Goal: Task Accomplishment & Management: Manage account settings

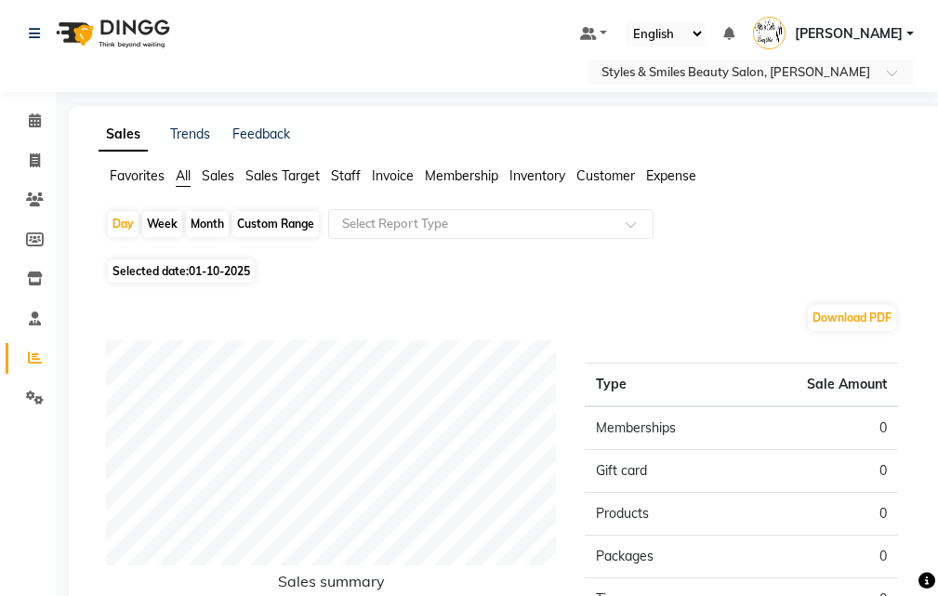
click at [208, 222] on div "Month" at bounding box center [207, 224] width 43 height 26
select select "10"
select select "2025"
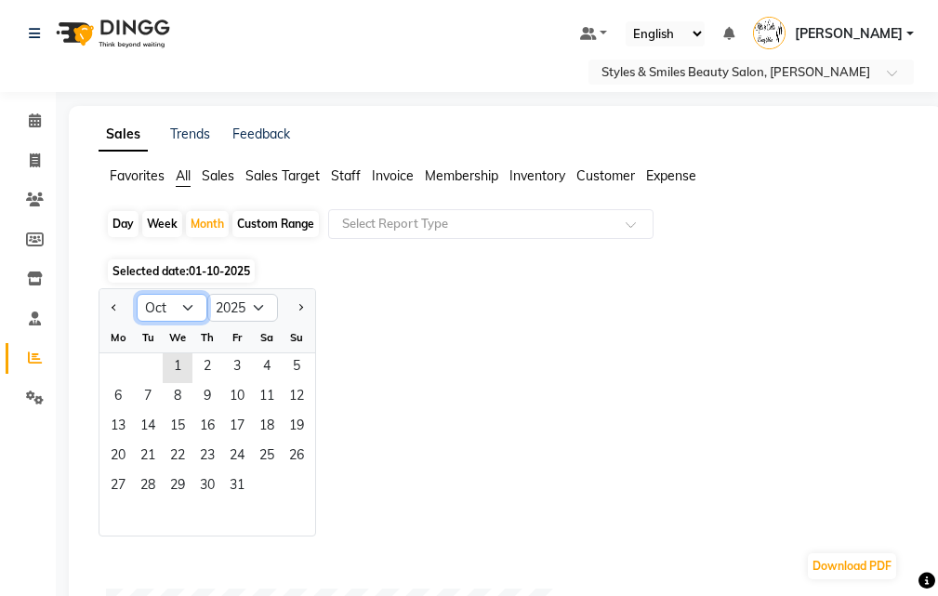
click at [159, 308] on select "Jan Feb Mar Apr May Jun [DATE] Aug Sep Oct Nov Dec" at bounding box center [172, 308] width 71 height 28
select select "9"
click at [137, 294] on select "Jan Feb Mar Apr May Jun [DATE] Aug Sep Oct Nov Dec" at bounding box center [172, 308] width 71 height 28
click at [104, 368] on span "1" at bounding box center [118, 368] width 30 height 30
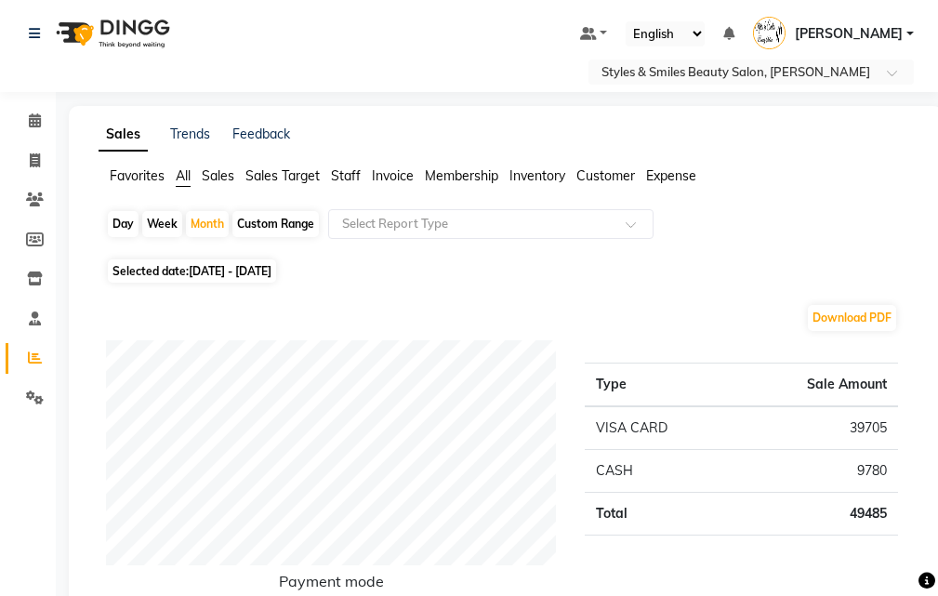
click at [683, 172] on span "Expense" at bounding box center [671, 175] width 50 height 17
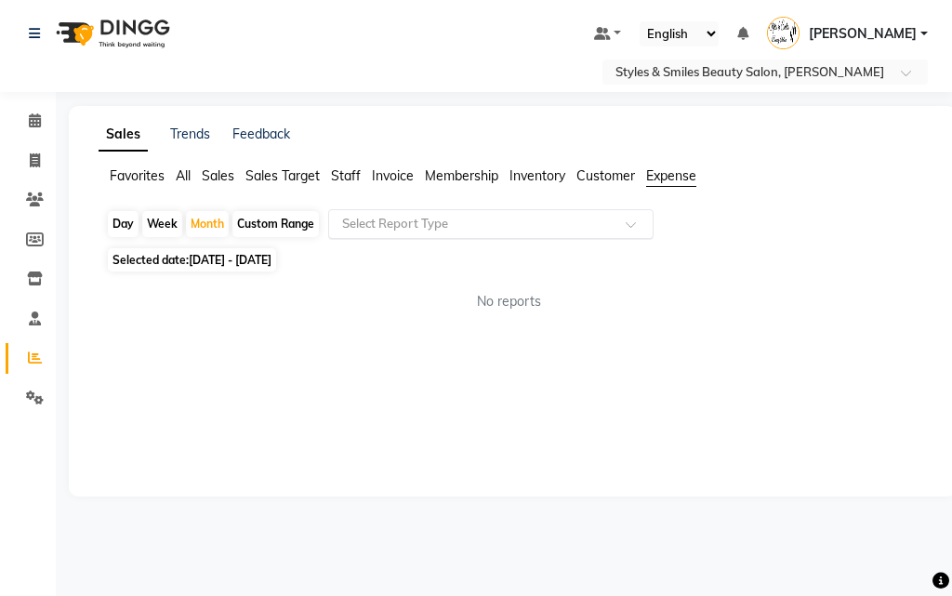
click at [630, 230] on span at bounding box center [637, 229] width 23 height 19
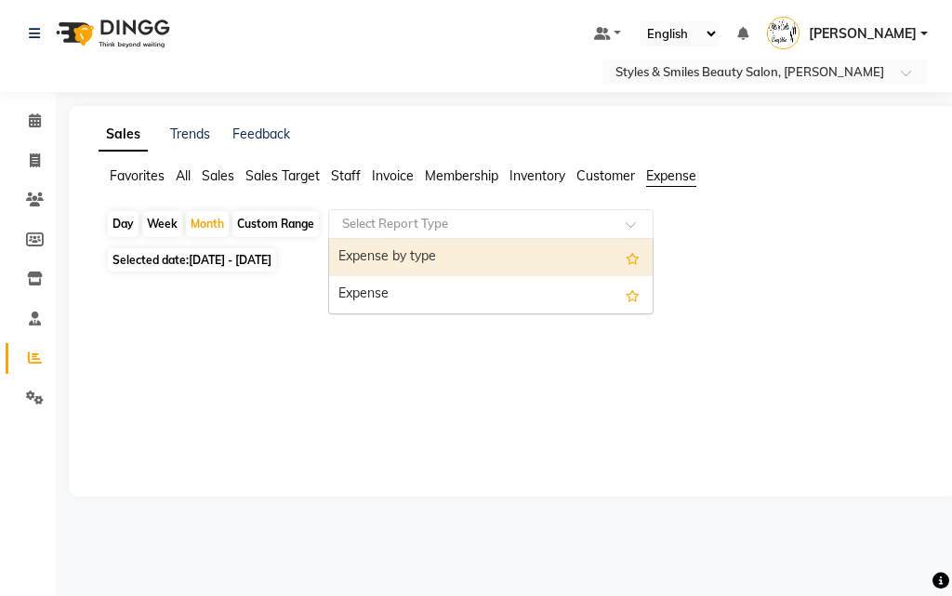
click at [429, 290] on div "Expense" at bounding box center [491, 294] width 324 height 37
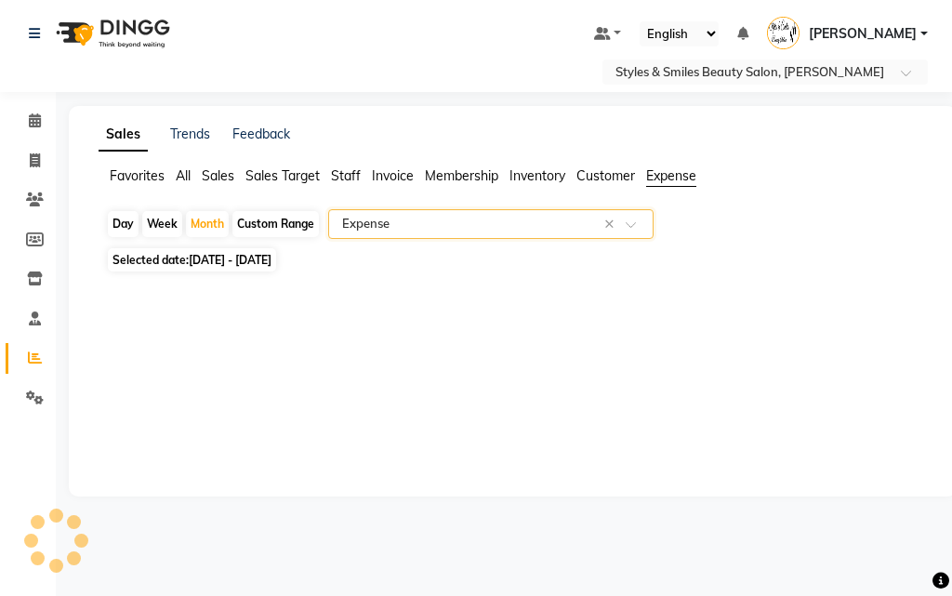
select select "full_report"
select select "csv"
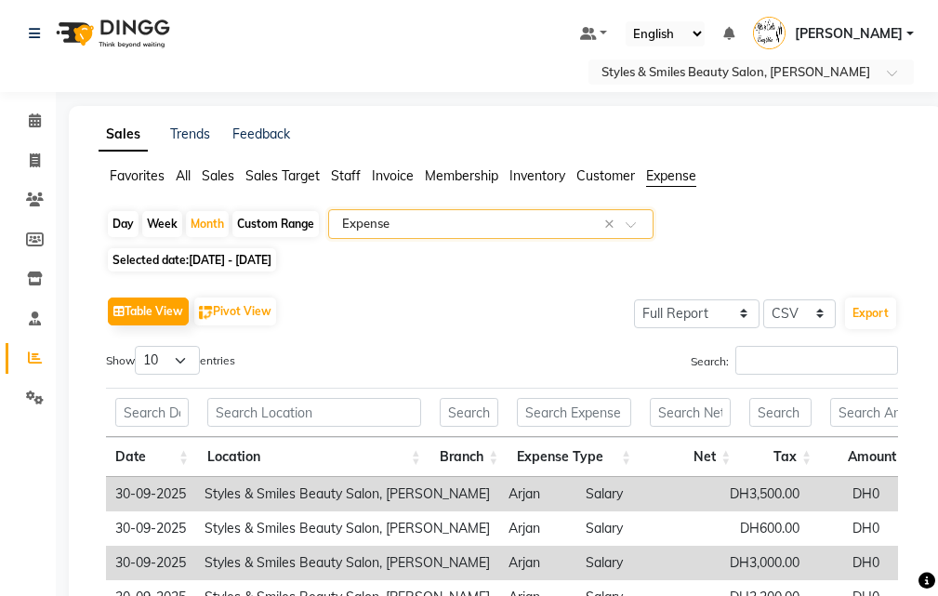
select select "service"
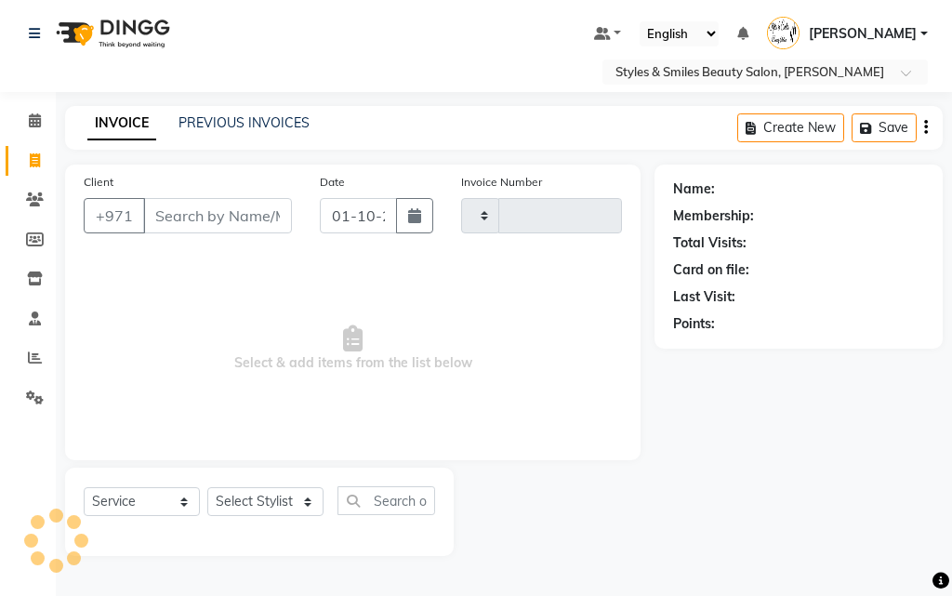
type input "0369"
select select "4038"
select select "product"
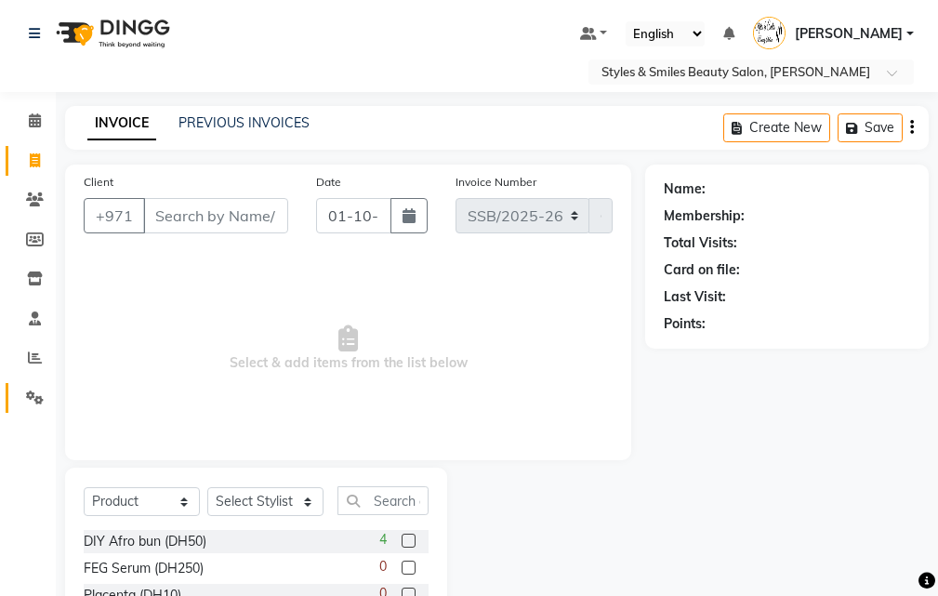
click at [33, 402] on icon at bounding box center [35, 398] width 18 height 14
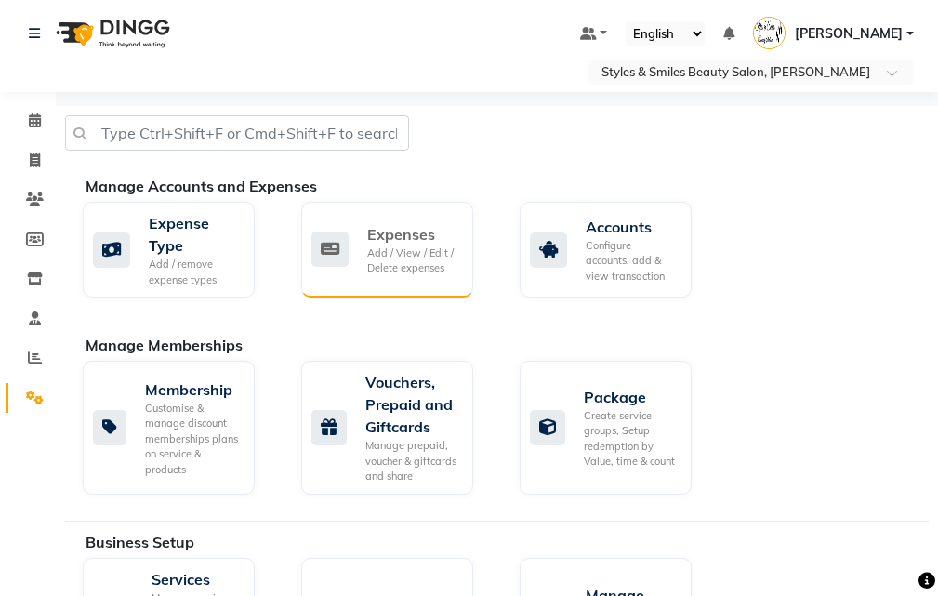
click at [396, 255] on div "Add / View / Edit / Delete expenses" at bounding box center [412, 261] width 91 height 31
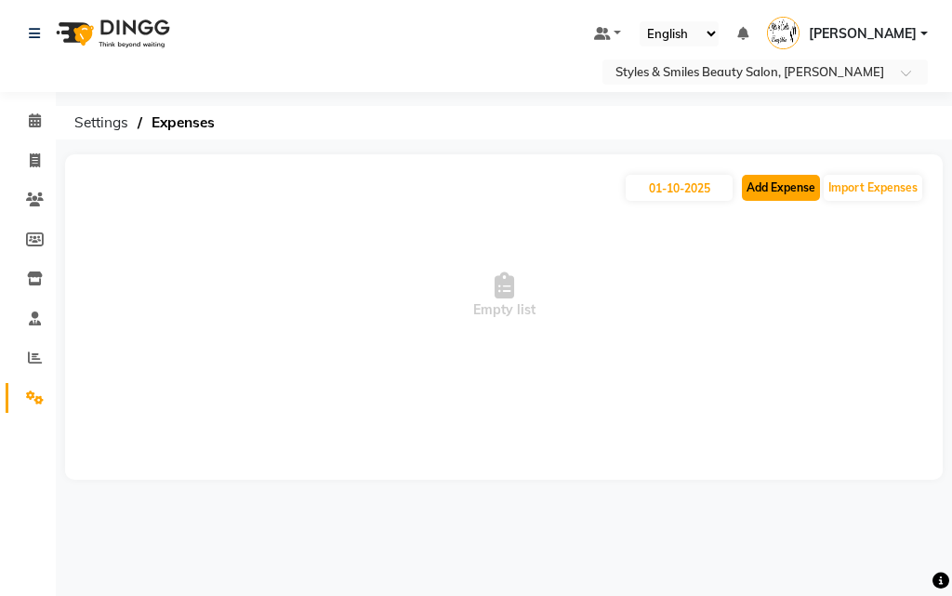
click at [792, 186] on button "Add Expense" at bounding box center [781, 188] width 78 height 26
select select "1"
select select "2853"
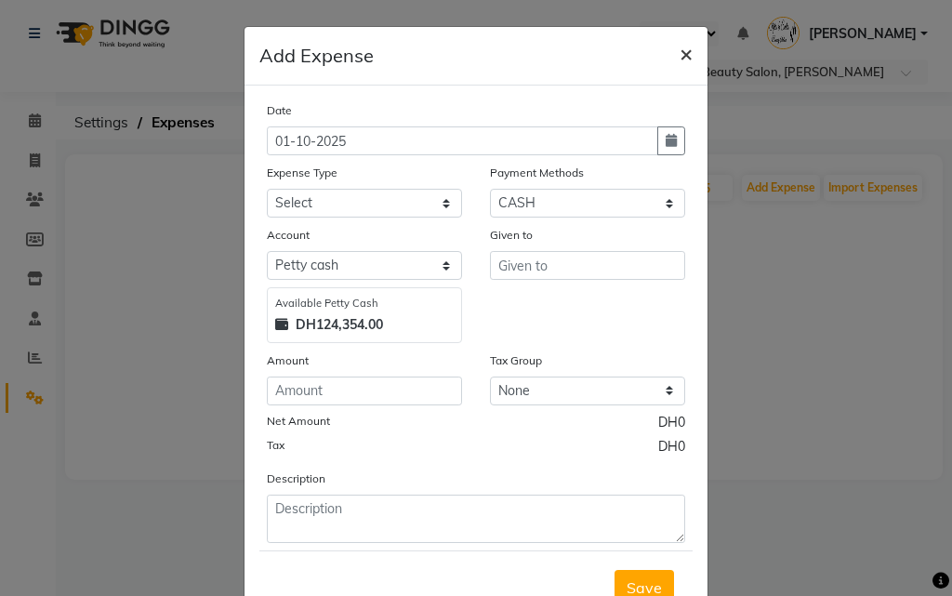
click at [669, 59] on button "×" at bounding box center [686, 53] width 43 height 52
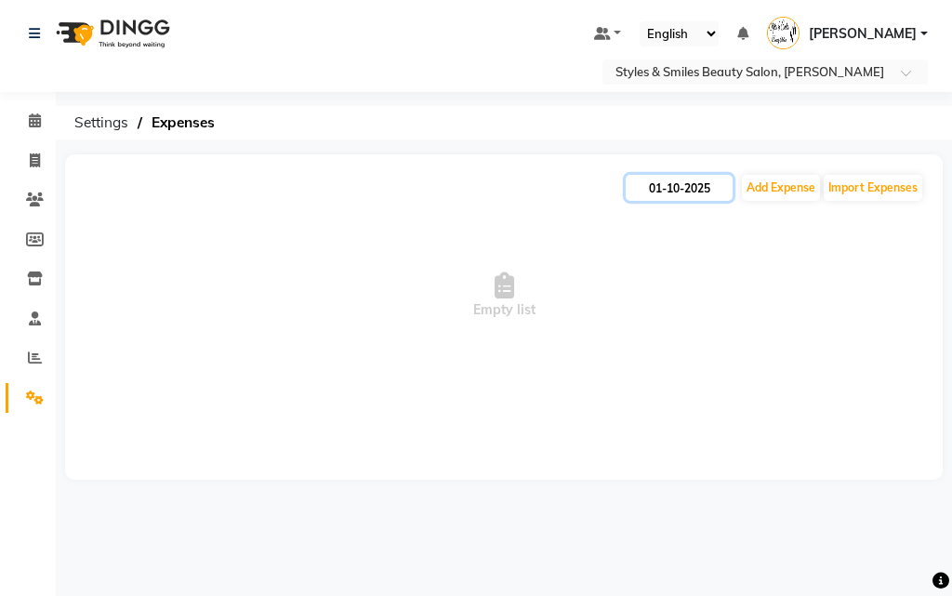
click at [678, 192] on input "01-10-2025" at bounding box center [679, 188] width 107 height 26
select select "10"
select select "2025"
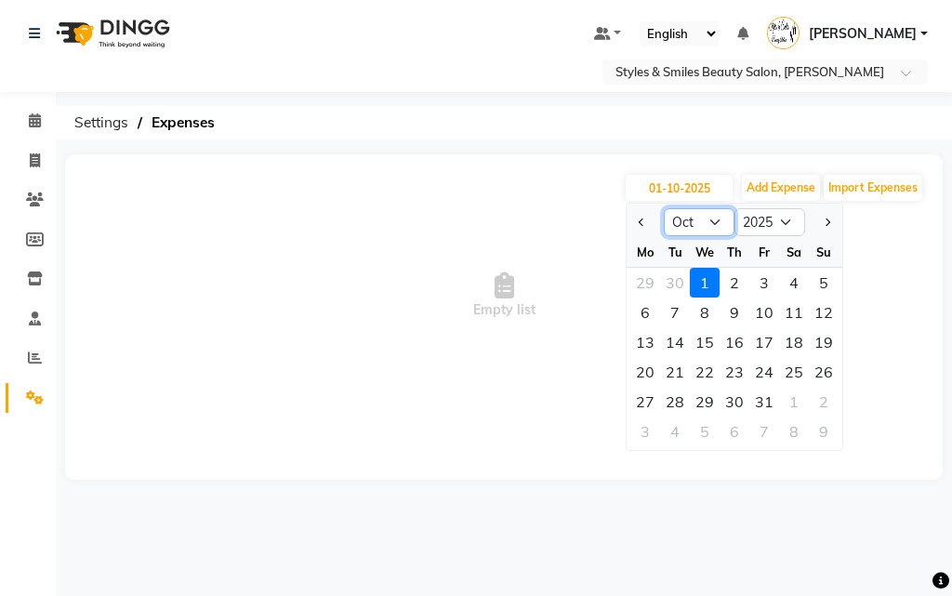
click at [685, 225] on select "Jan Feb Mar Apr May Jun [DATE] Aug Sep Oct Nov Dec" at bounding box center [699, 222] width 71 height 28
select select "9"
click at [664, 208] on select "Jan Feb Mar Apr May Jun [DATE] Aug Sep Oct Nov Dec" at bounding box center [699, 222] width 71 height 28
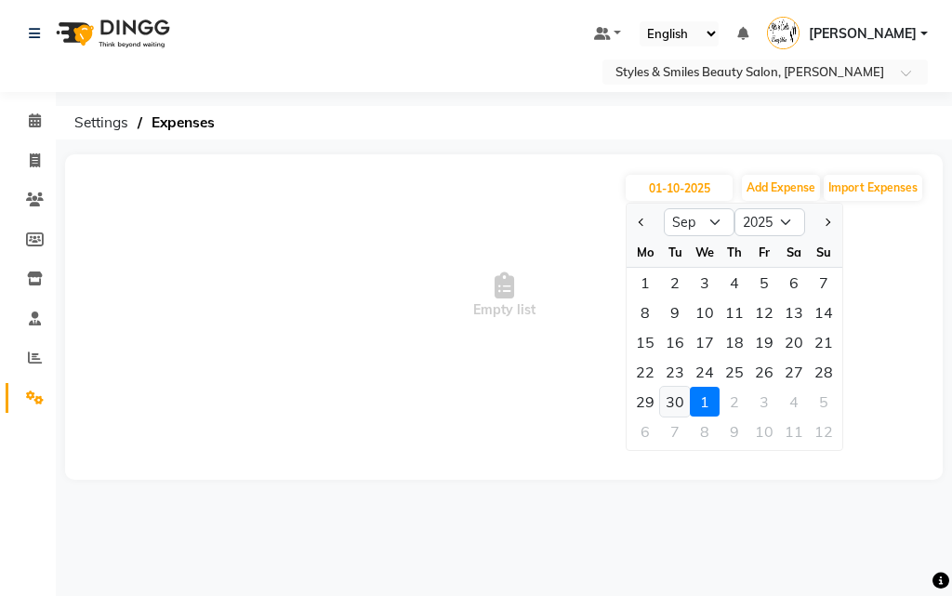
click at [670, 405] on div "30" at bounding box center [675, 402] width 30 height 30
type input "30-09-2025"
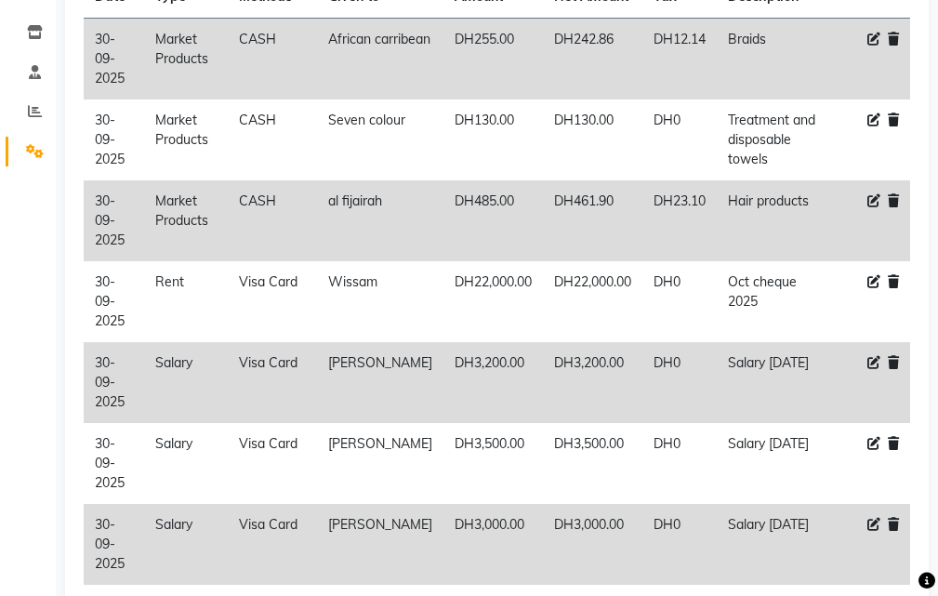
scroll to position [281, 0]
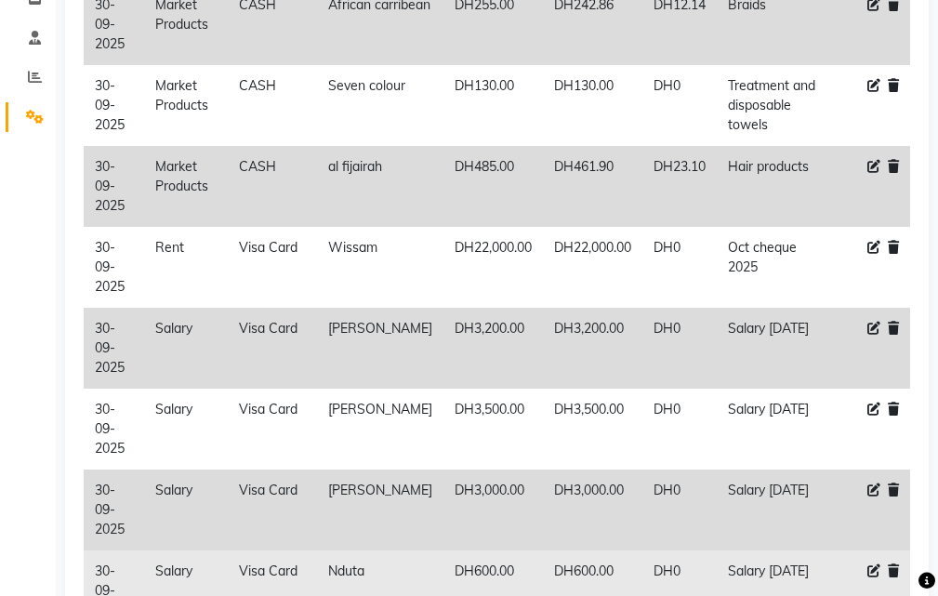
click at [894, 564] on icon at bounding box center [893, 570] width 11 height 13
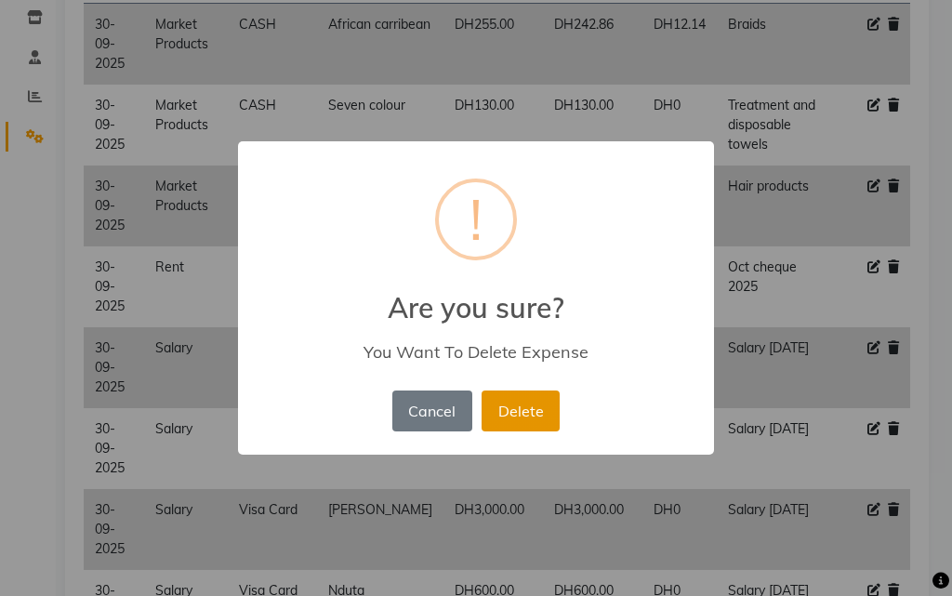
click at [527, 418] on button "Delete" at bounding box center [521, 411] width 78 height 41
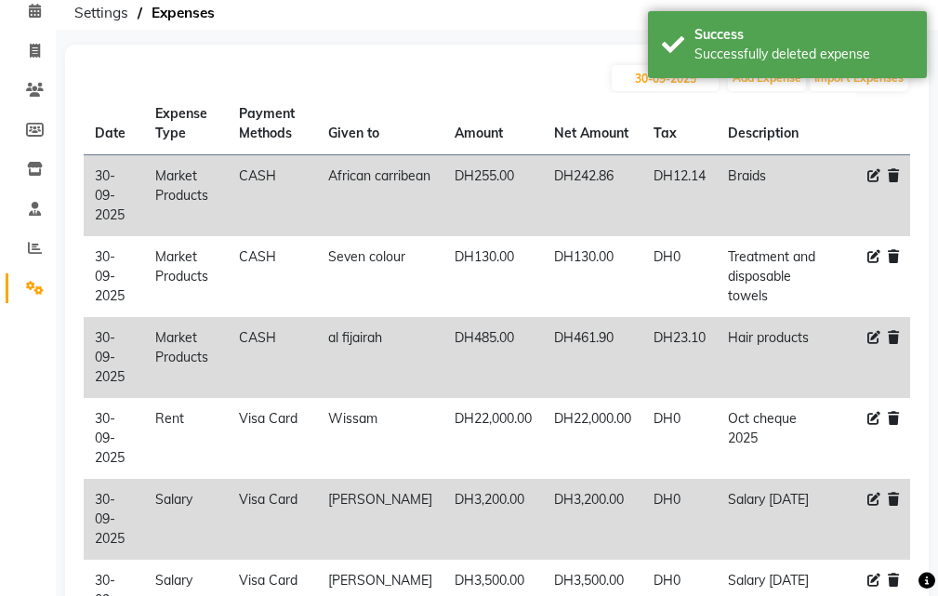
scroll to position [0, 0]
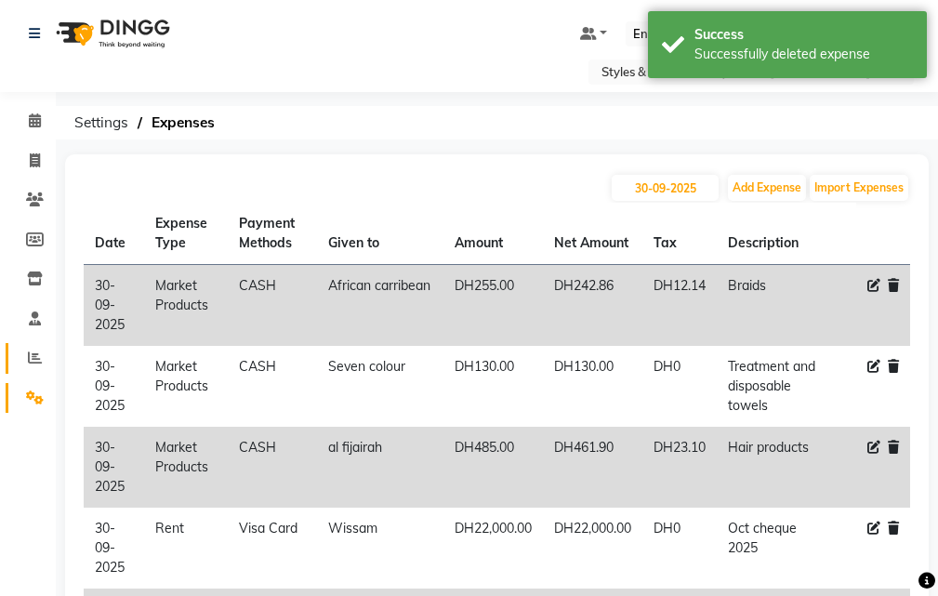
click at [34, 357] on icon at bounding box center [35, 358] width 14 height 14
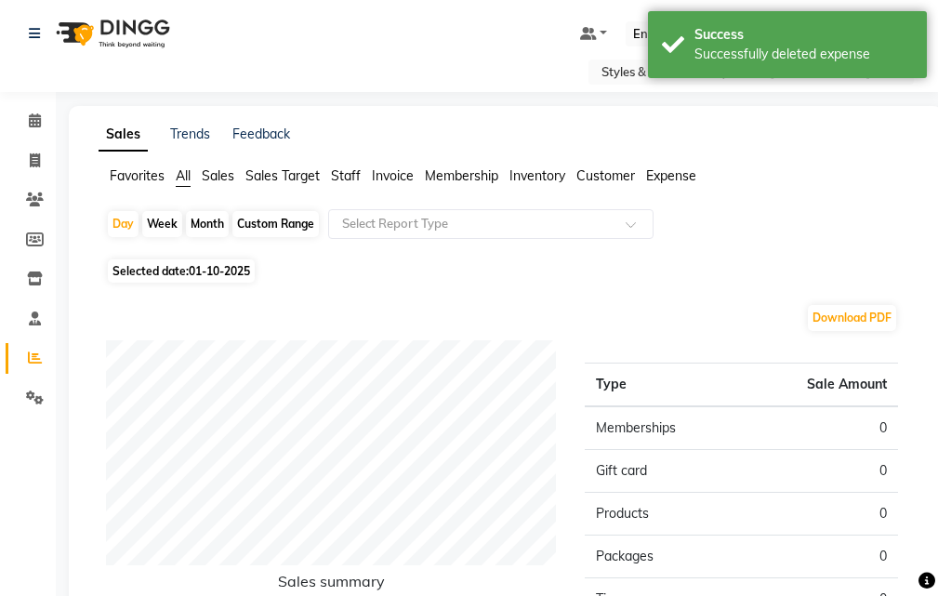
click at [206, 227] on div "Month" at bounding box center [207, 224] width 43 height 26
select select "10"
select select "2025"
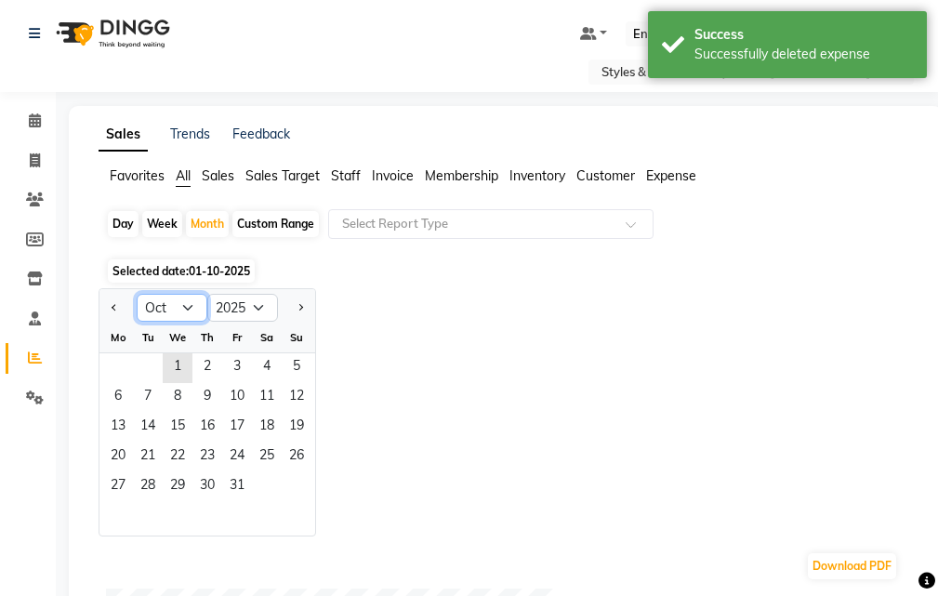
click at [163, 310] on select "Jan Feb Mar Apr May Jun [DATE] Aug Sep Oct Nov Dec" at bounding box center [172, 308] width 71 height 28
select select "9"
click at [137, 294] on select "Jan Feb Mar Apr May Jun [DATE] Aug Sep Oct Nov Dec" at bounding box center [172, 308] width 71 height 28
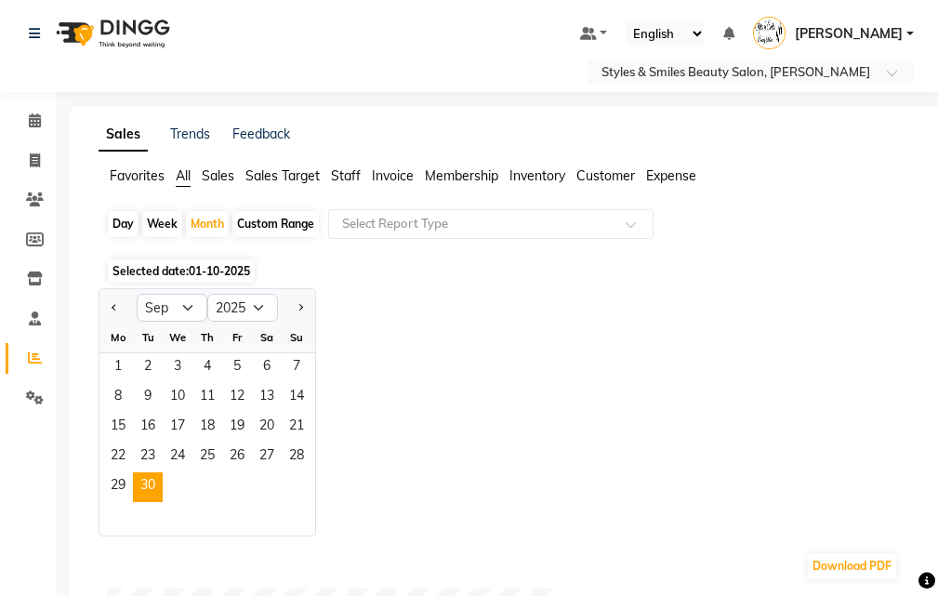
click at [141, 489] on span "30" at bounding box center [148, 487] width 30 height 30
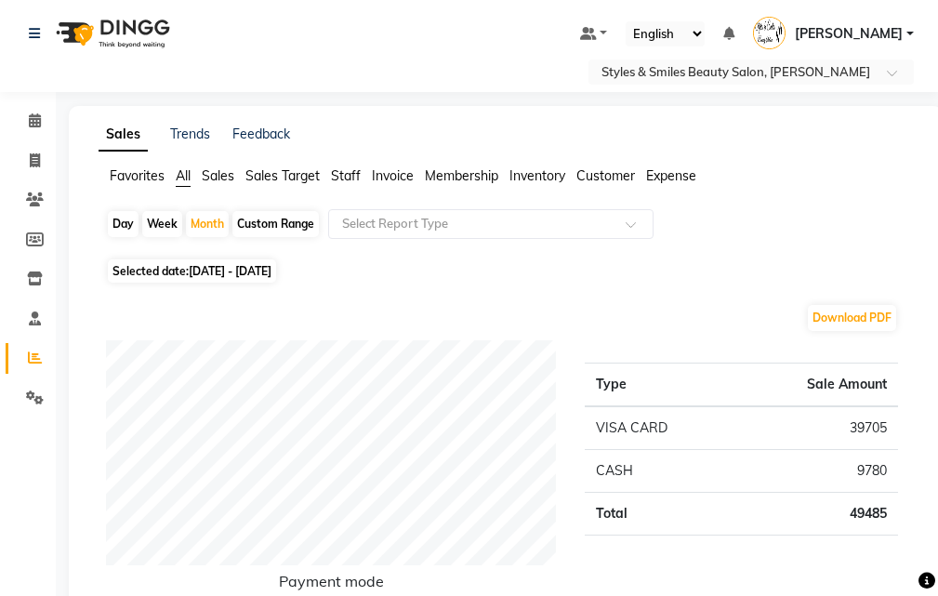
click at [679, 173] on span "Expense" at bounding box center [671, 175] width 50 height 17
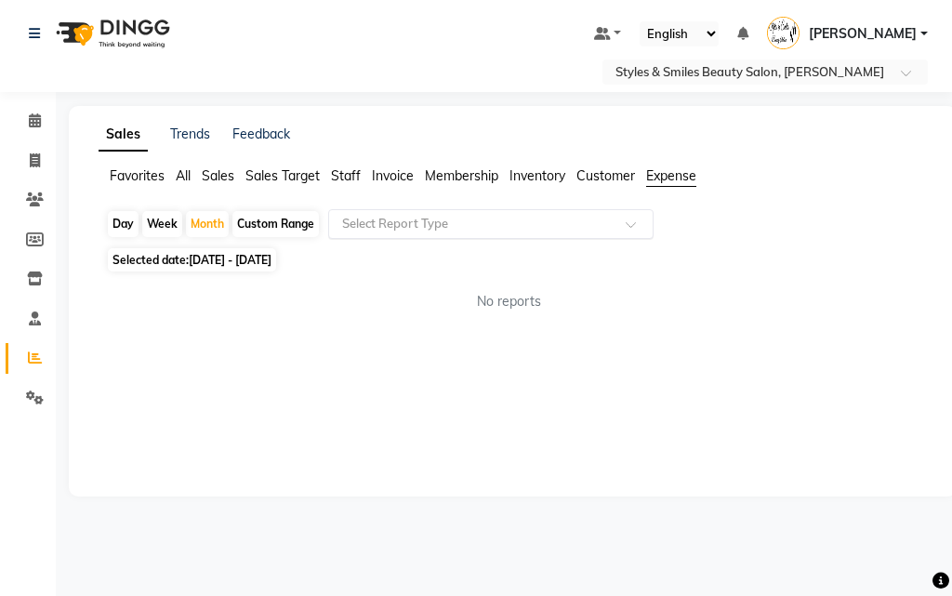
click at [632, 221] on span at bounding box center [637, 229] width 23 height 19
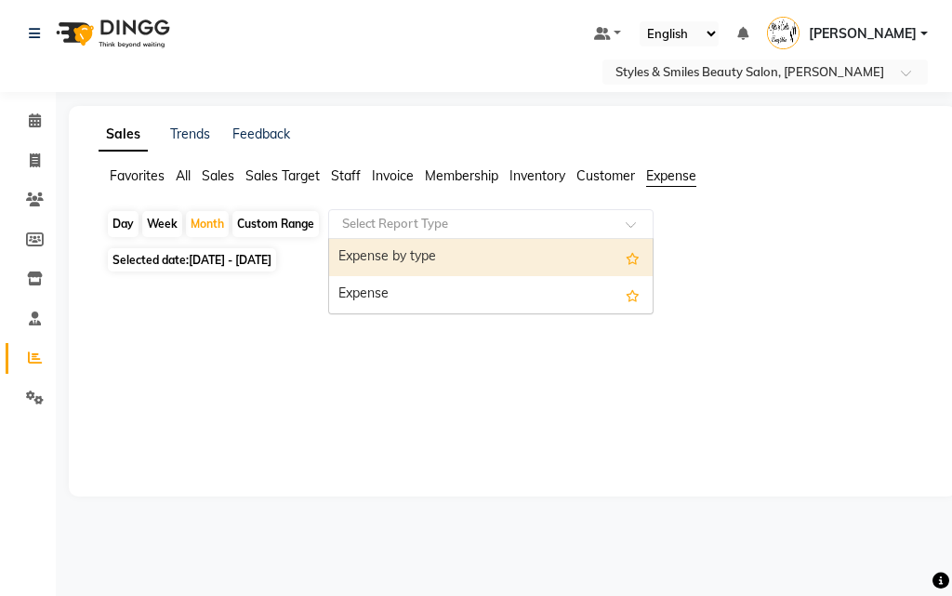
click at [416, 296] on div "Expense" at bounding box center [491, 294] width 324 height 37
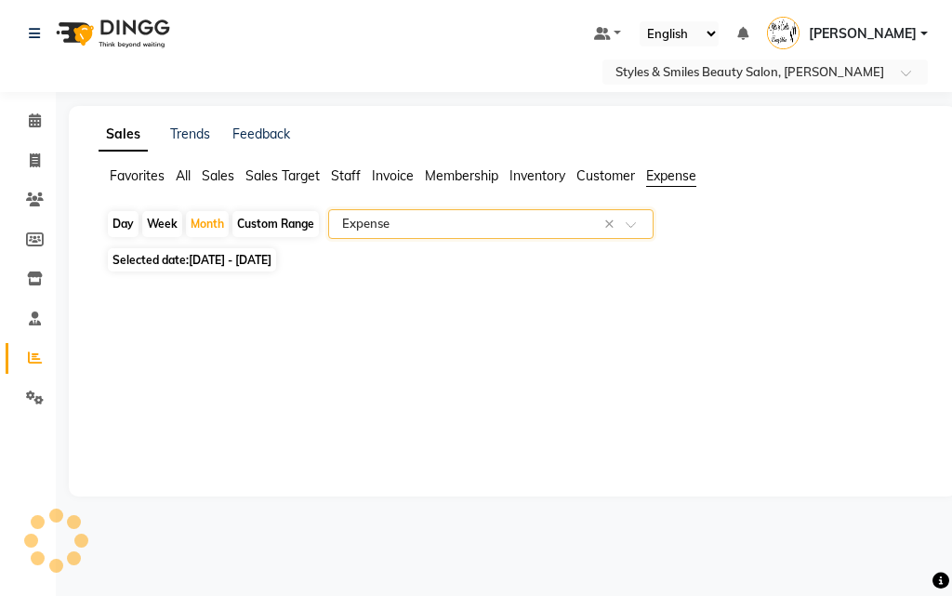
select select "full_report"
select select "csv"
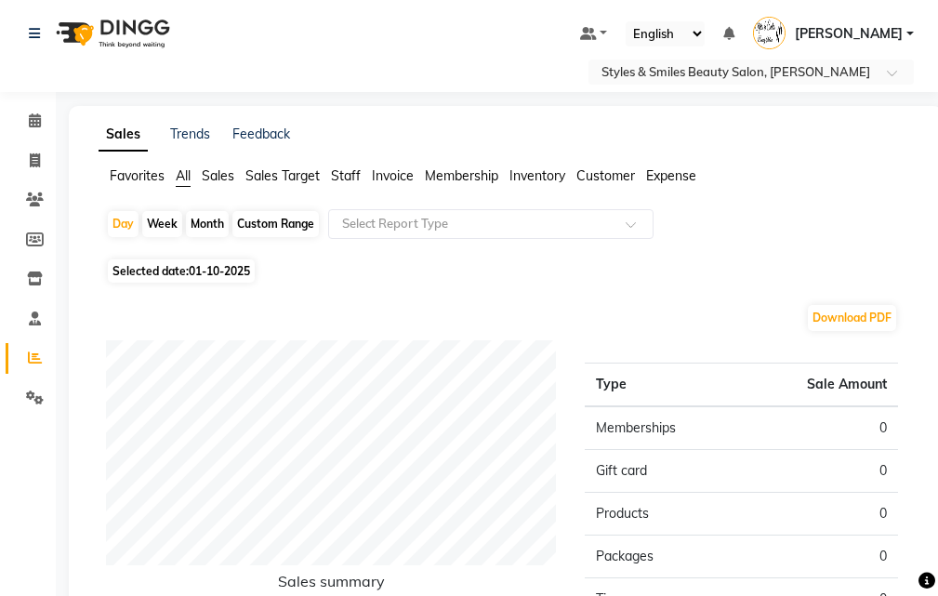
click at [206, 224] on div "Month" at bounding box center [207, 224] width 43 height 26
select select "10"
select select "2025"
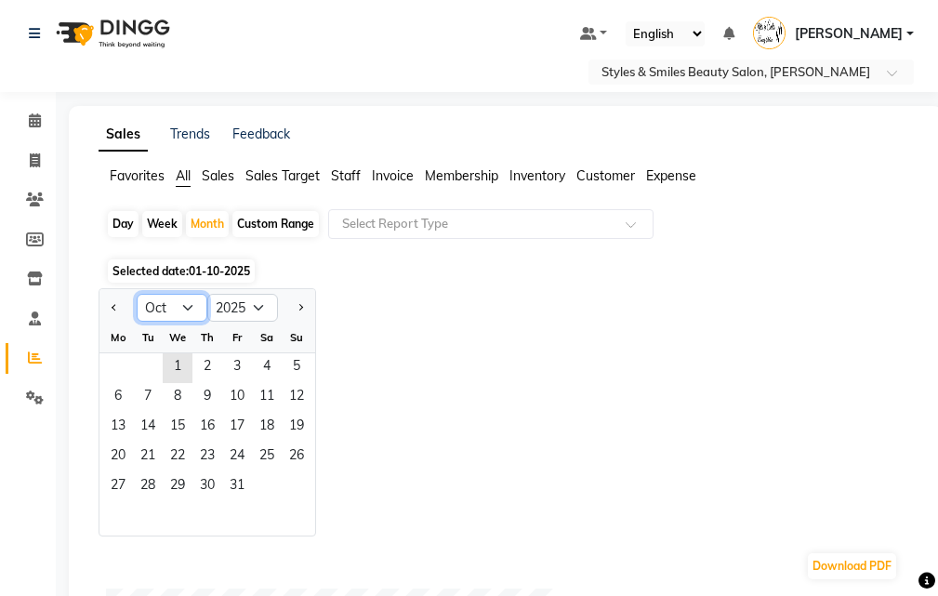
click at [158, 307] on select "Jan Feb Mar Apr May Jun [DATE] Aug Sep Oct Nov Dec" at bounding box center [172, 308] width 71 height 28
select select "9"
click at [137, 294] on select "Jan Feb Mar Apr May Jun [DATE] Aug Sep Oct Nov Dec" at bounding box center [172, 308] width 71 height 28
click at [148, 485] on span "30" at bounding box center [148, 487] width 30 height 30
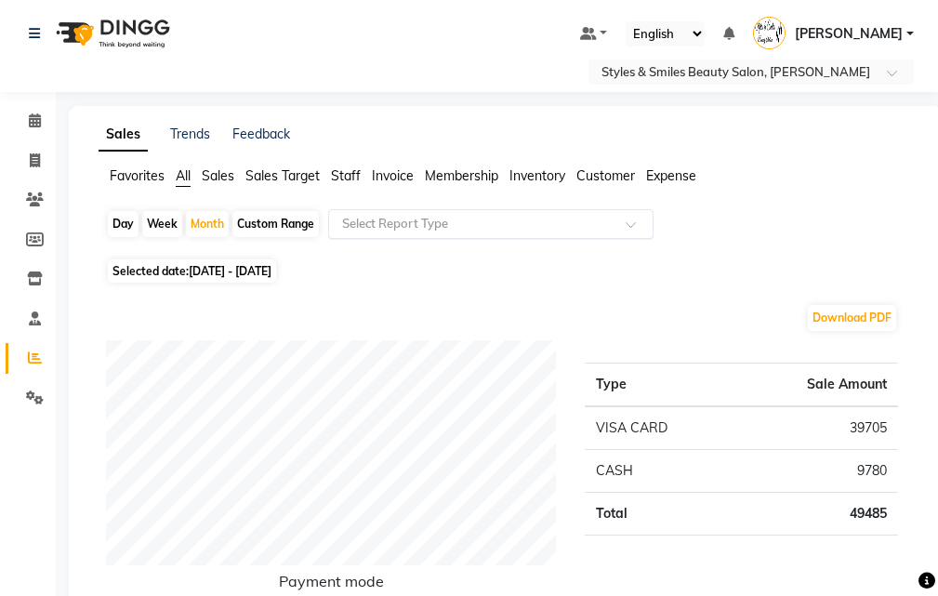
click at [636, 223] on span at bounding box center [637, 229] width 23 height 19
click at [673, 173] on span "Expense" at bounding box center [671, 175] width 50 height 17
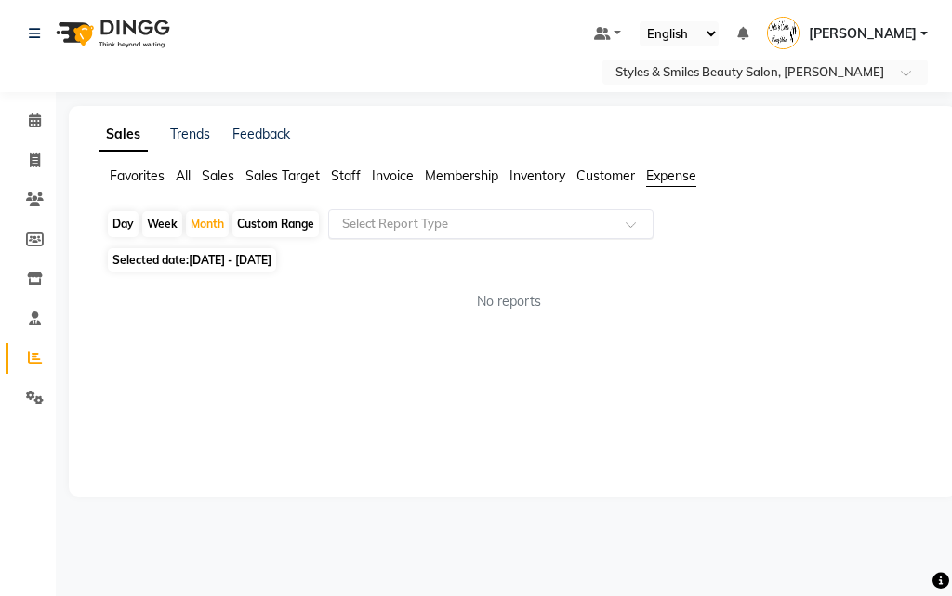
click at [637, 227] on span at bounding box center [637, 229] width 23 height 19
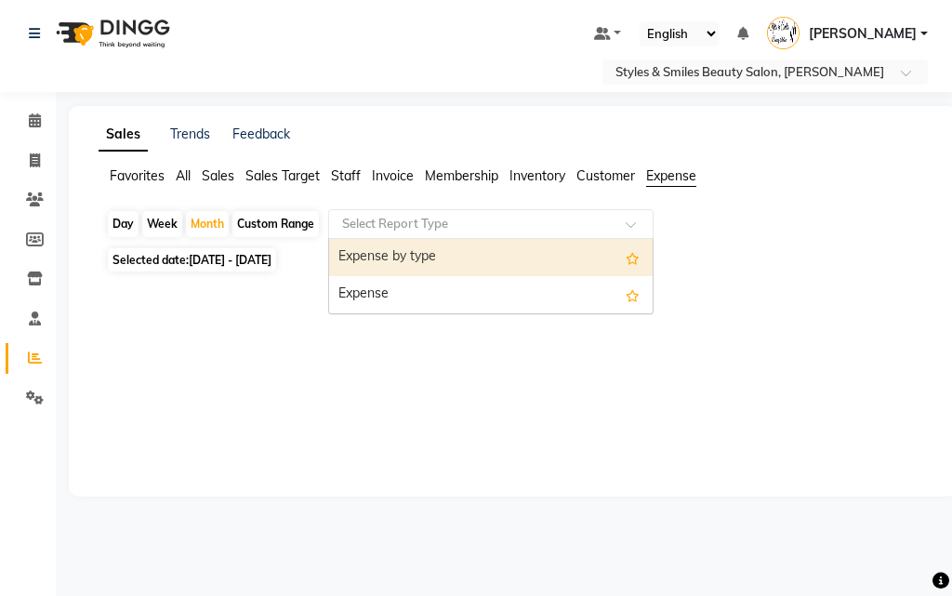
click at [502, 297] on div "Expense" at bounding box center [491, 294] width 324 height 37
select select "full_report"
select select "csv"
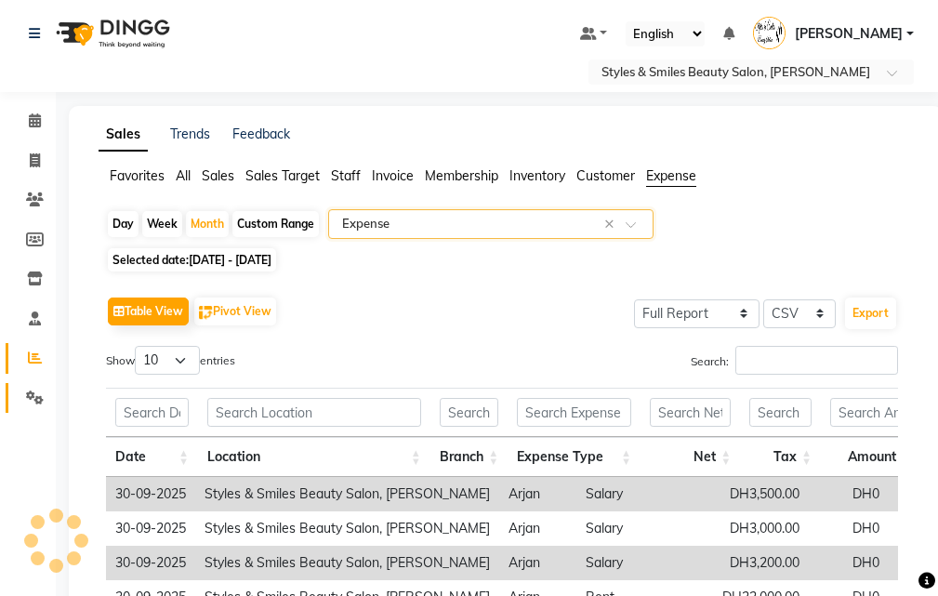
click at [16, 399] on link "Settings" at bounding box center [28, 398] width 45 height 31
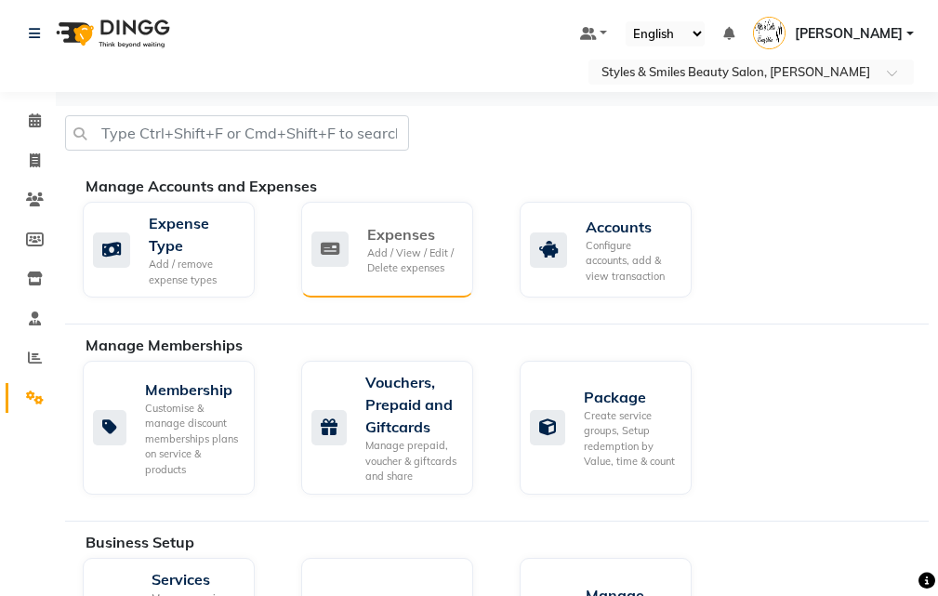
click at [402, 251] on div "Add / View / Edit / Delete expenses" at bounding box center [412, 261] width 91 height 31
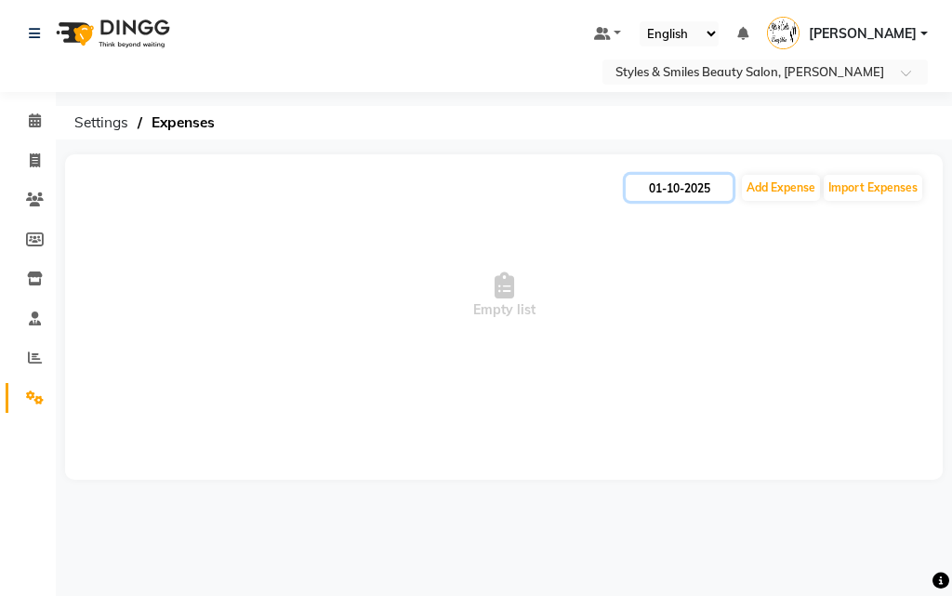
click at [674, 185] on input "01-10-2025" at bounding box center [679, 188] width 107 height 26
select select "10"
select select "2025"
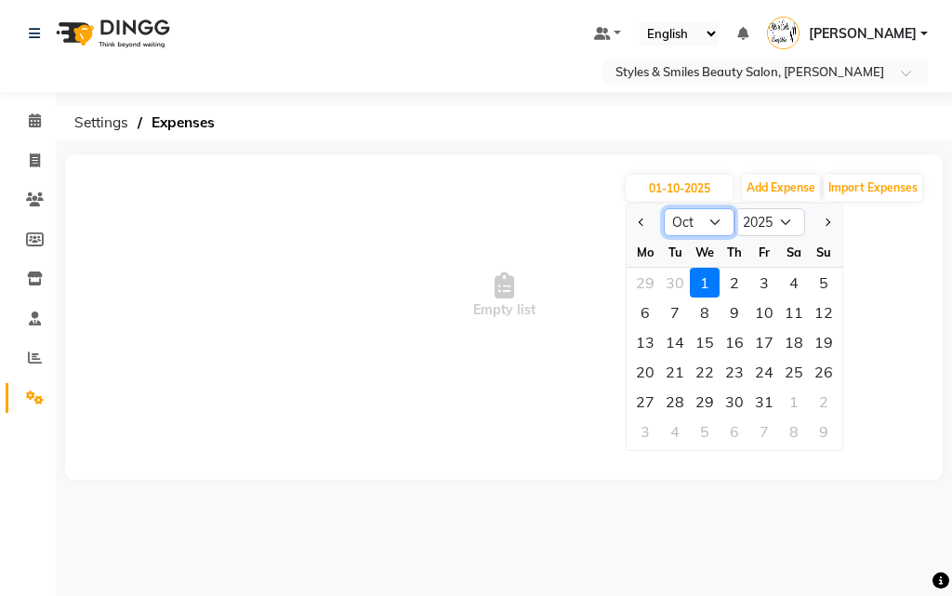
click at [685, 217] on select "Jan Feb Mar Apr May Jun [DATE] Aug Sep Oct Nov Dec" at bounding box center [699, 222] width 71 height 28
select select "9"
click at [664, 208] on select "Jan Feb Mar Apr May Jun [DATE] Aug Sep Oct Nov Dec" at bounding box center [699, 222] width 71 height 28
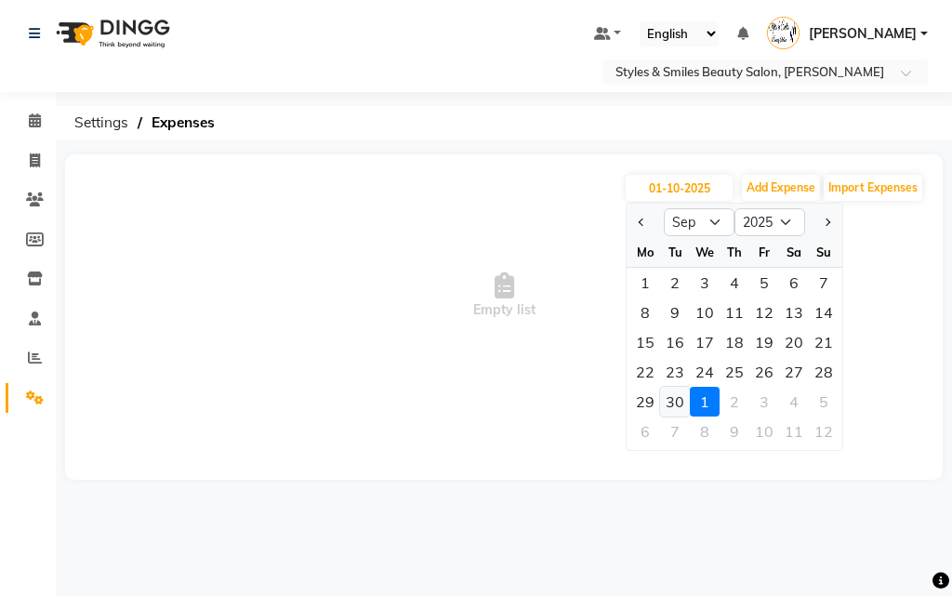
click at [669, 403] on div "30" at bounding box center [675, 402] width 30 height 30
type input "30-09-2025"
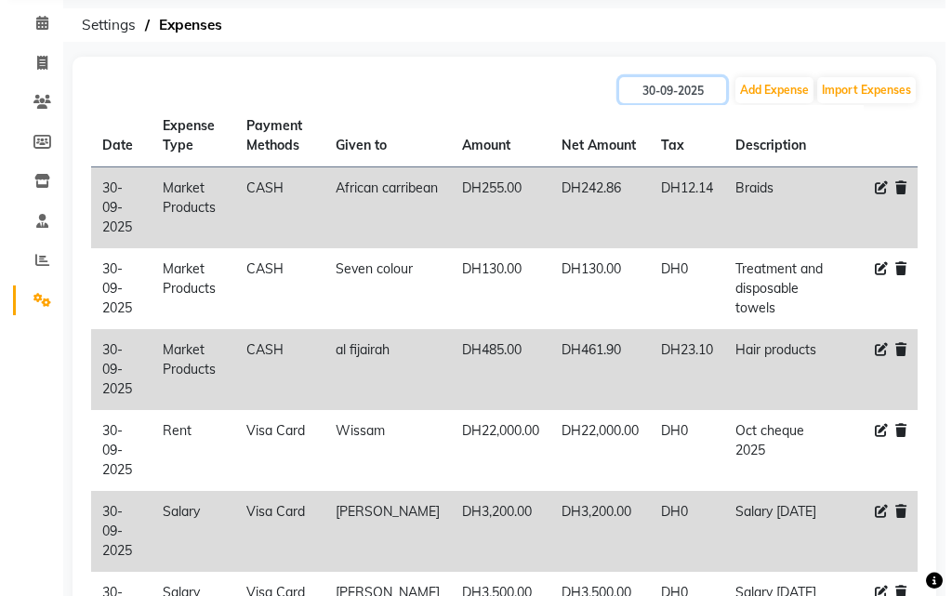
scroll to position [219, 0]
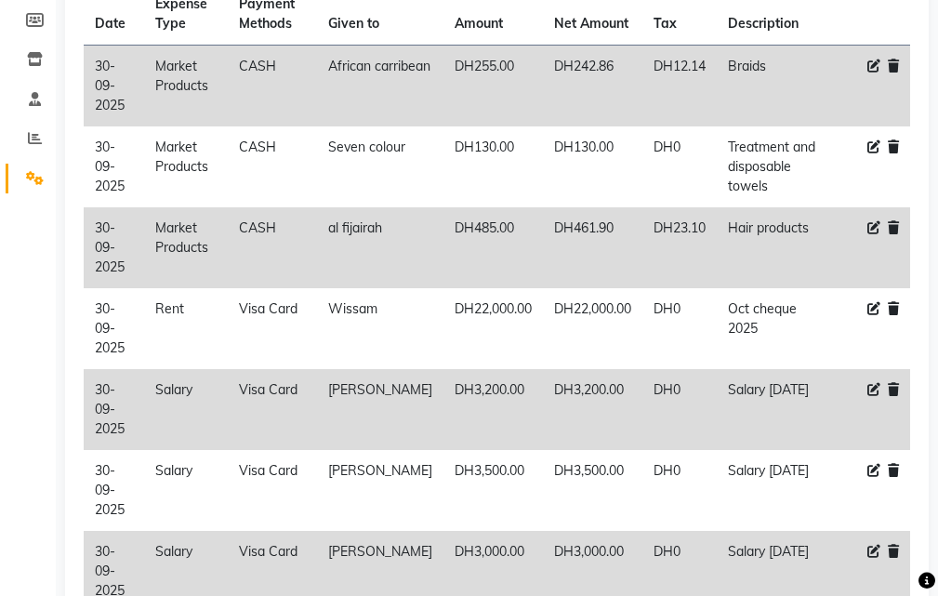
click at [868, 545] on icon at bounding box center [874, 551] width 13 height 13
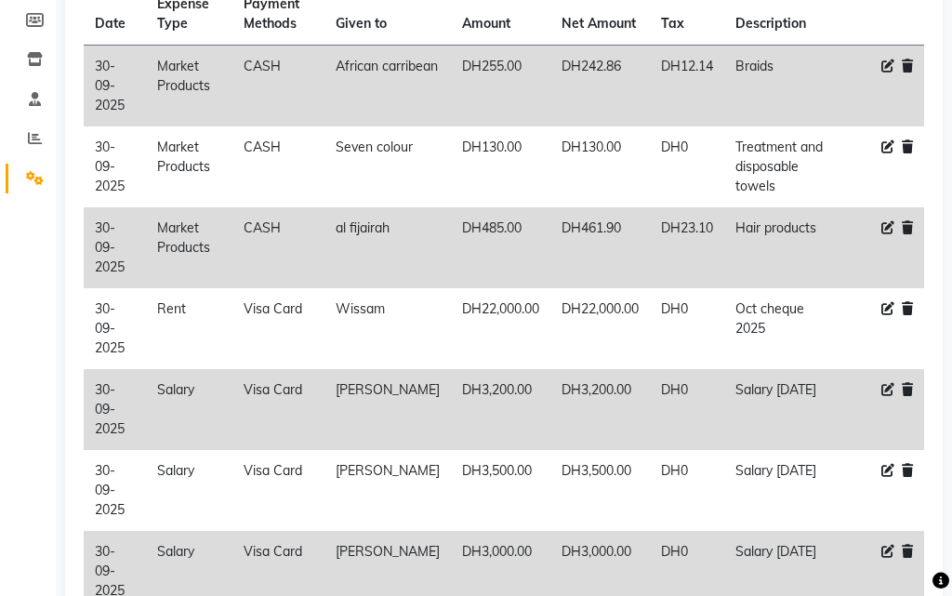
select select "4414"
select select "19"
select select "2854"
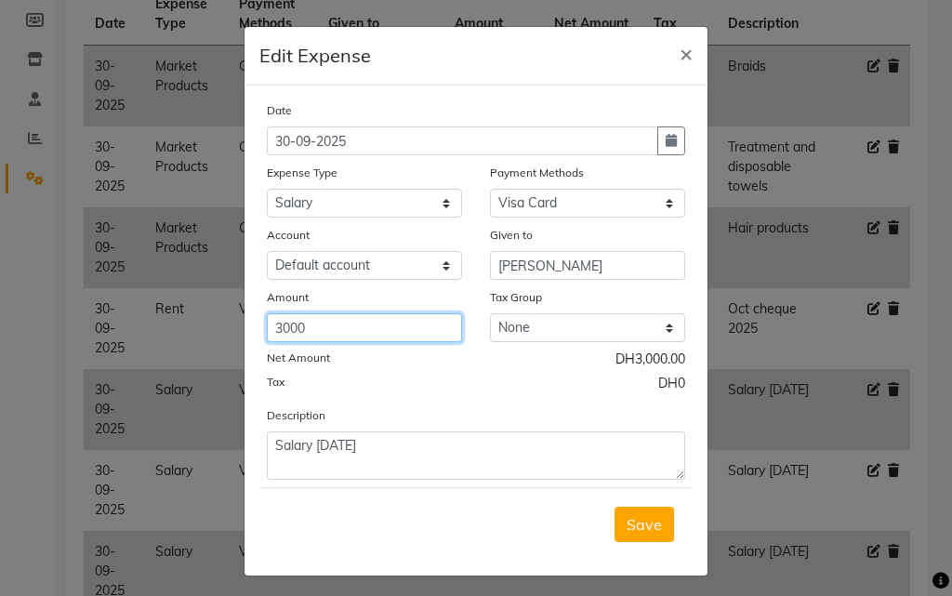
click at [340, 330] on input "3000" at bounding box center [364, 327] width 195 height 29
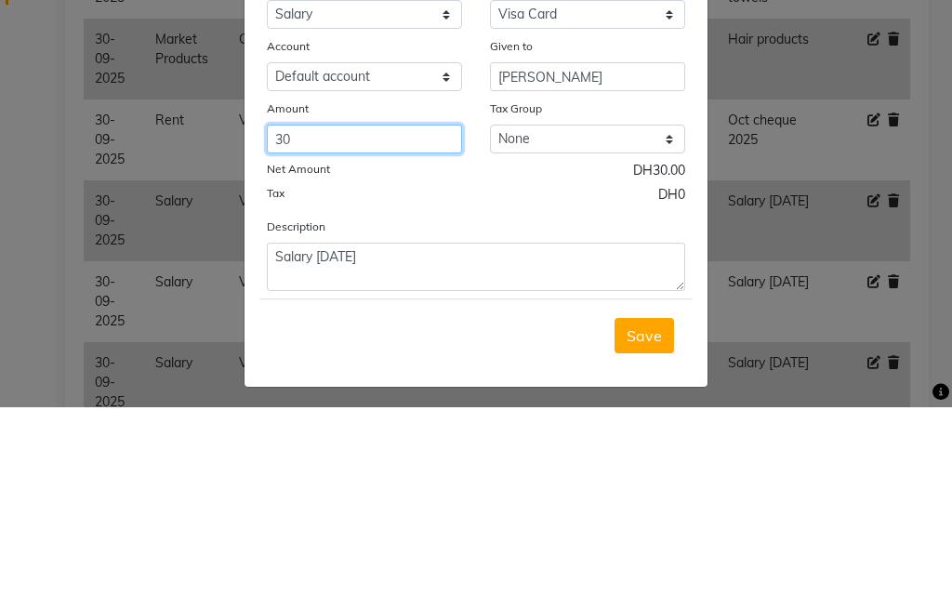
type input "3"
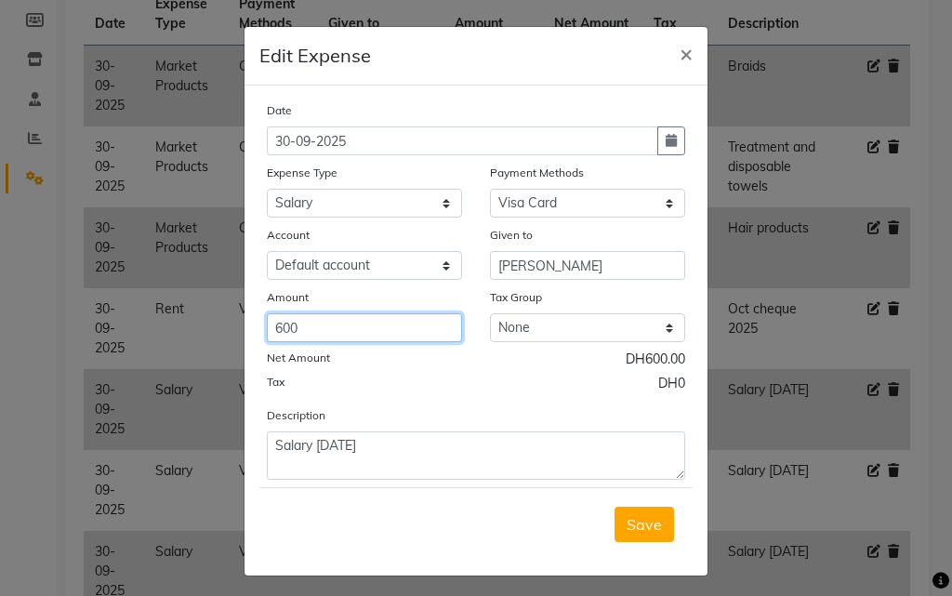
type input "600"
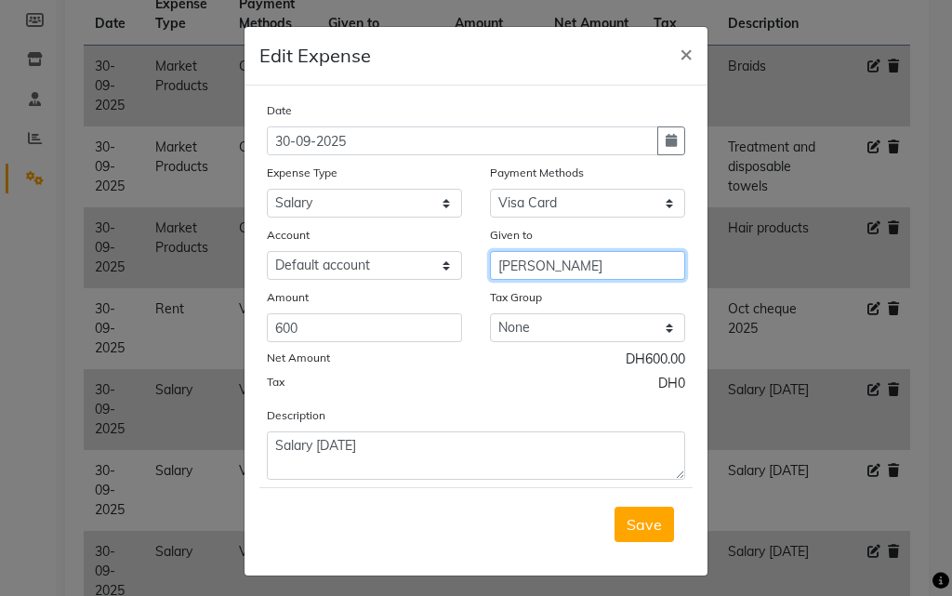
click at [598, 263] on input "[PERSON_NAME]" at bounding box center [587, 265] width 195 height 29
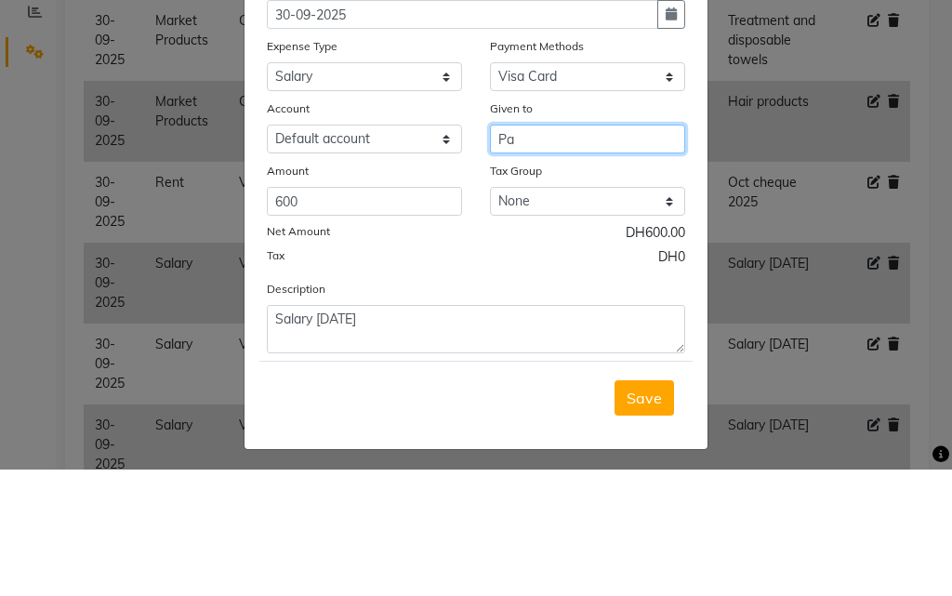
type input "P"
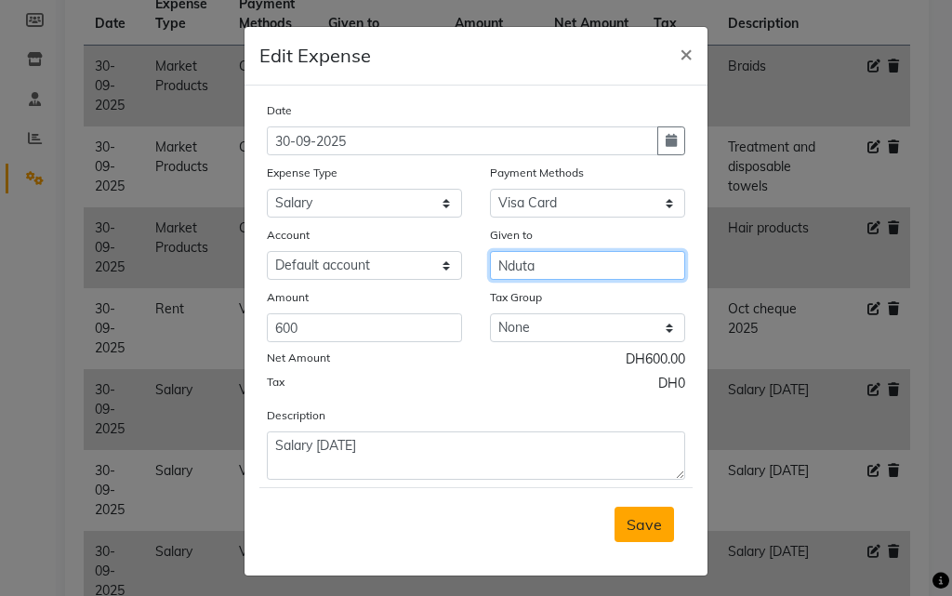
type input "Nduta"
click at [636, 524] on span "Save" at bounding box center [644, 524] width 35 height 19
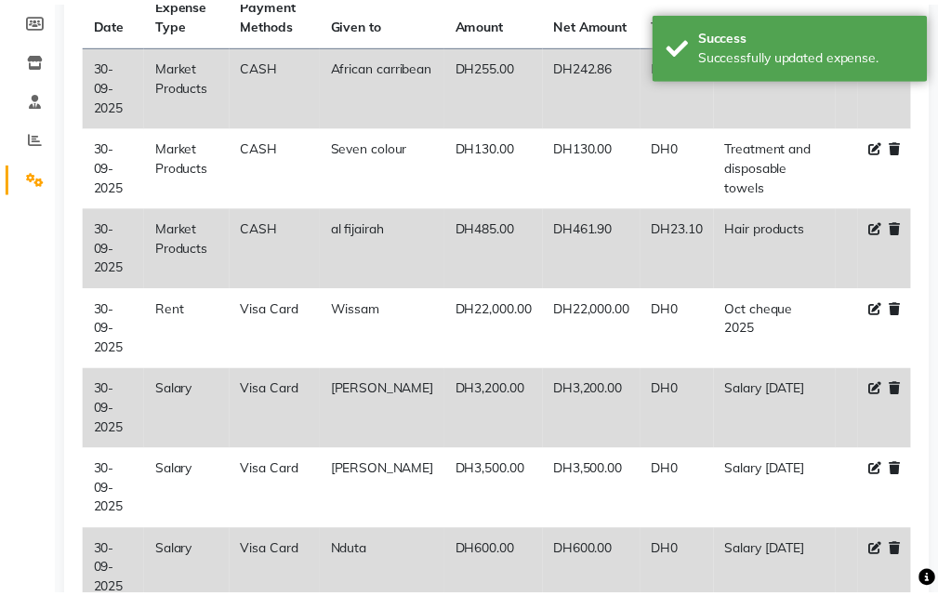
scroll to position [200, 0]
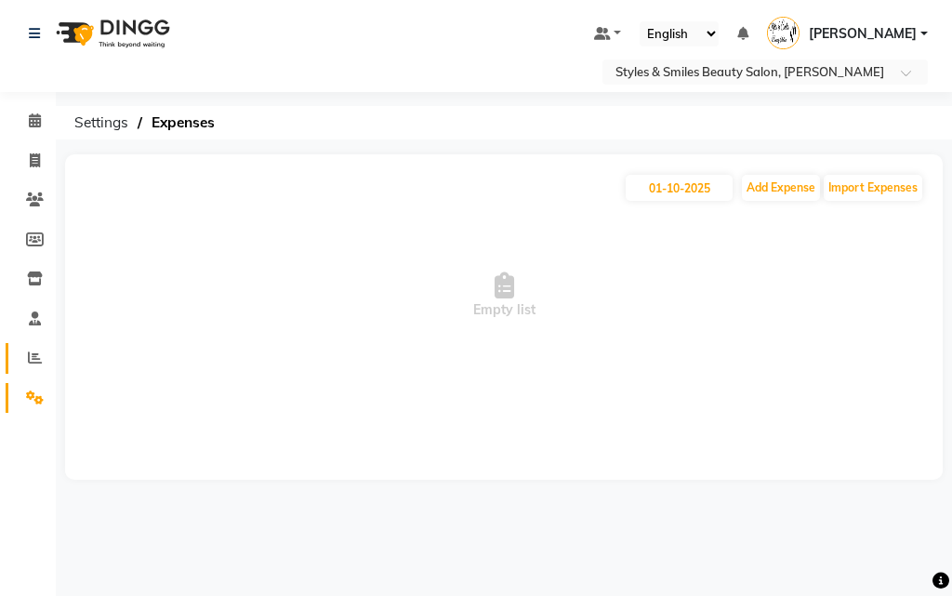
click at [29, 363] on icon at bounding box center [35, 358] width 14 height 14
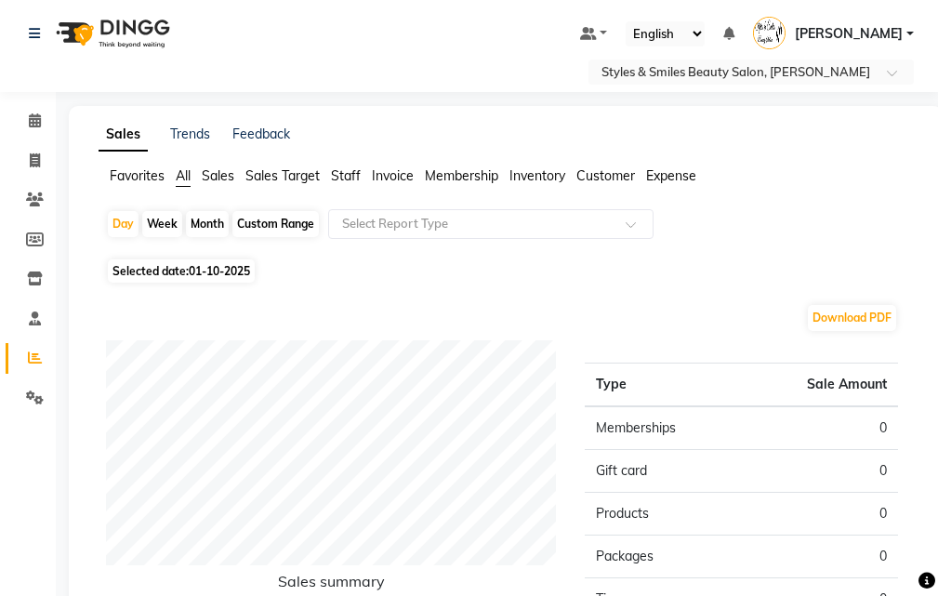
click at [206, 226] on div "Month" at bounding box center [207, 224] width 43 height 26
select select "10"
select select "2025"
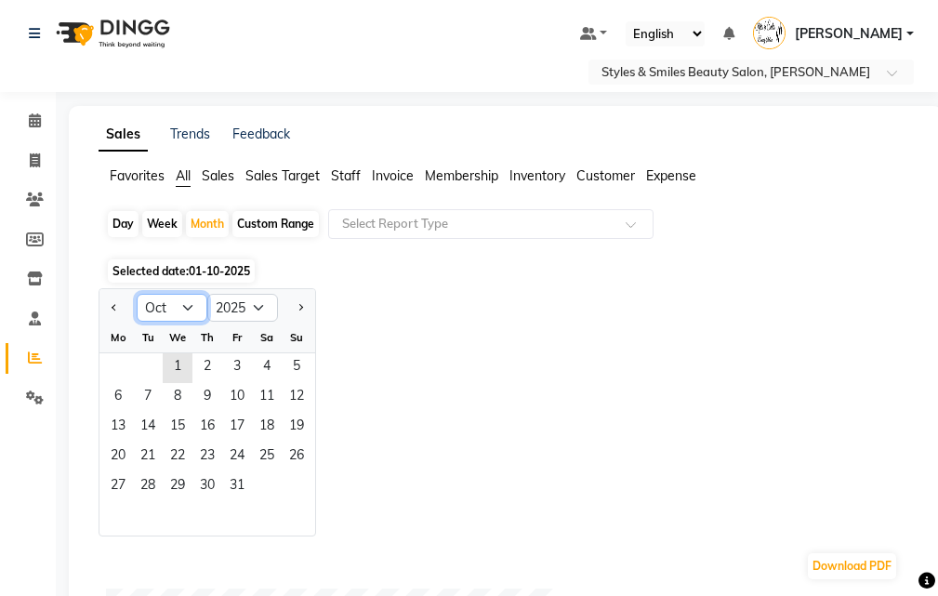
click at [156, 307] on select "Jan Feb Mar Apr May Jun [DATE] Aug Sep Oct Nov Dec" at bounding box center [172, 308] width 71 height 28
select select "9"
click at [137, 294] on select "Jan Feb Mar Apr May Jun [DATE] Aug Sep Oct Nov Dec" at bounding box center [172, 308] width 71 height 28
click at [117, 360] on span "1" at bounding box center [118, 368] width 30 height 30
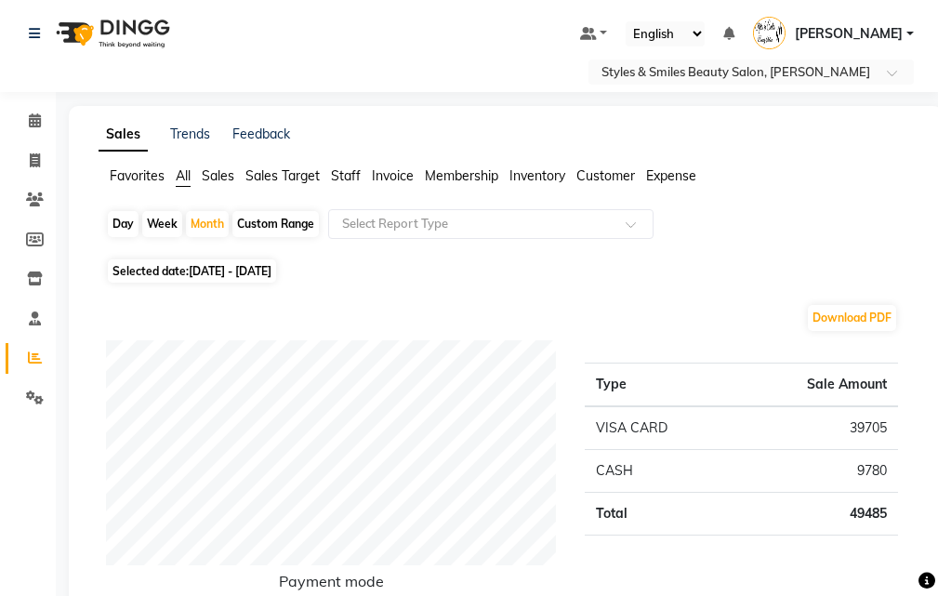
click at [680, 169] on span "Expense" at bounding box center [671, 175] width 50 height 17
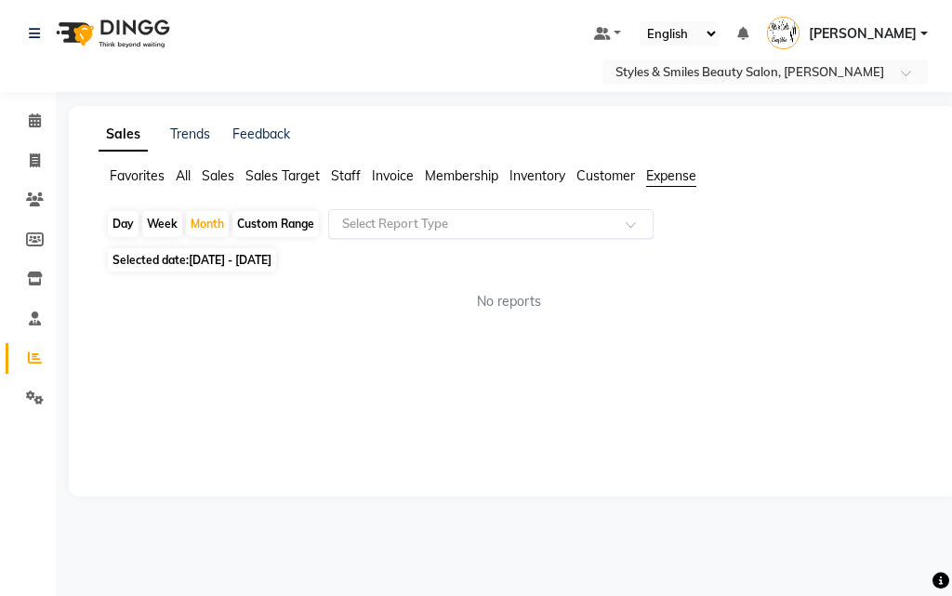
click at [631, 229] on span at bounding box center [637, 229] width 23 height 19
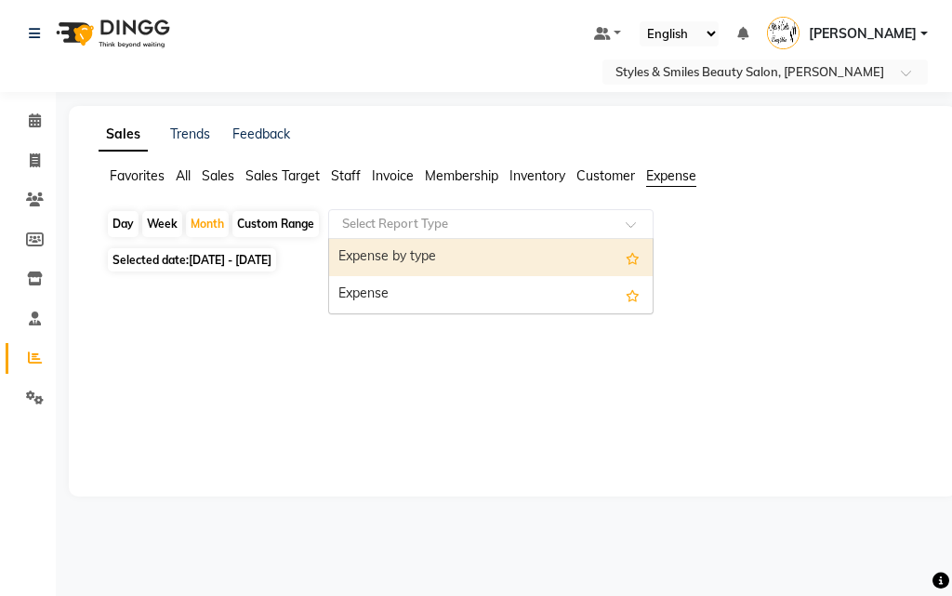
click at [431, 292] on div "Expense" at bounding box center [491, 294] width 324 height 37
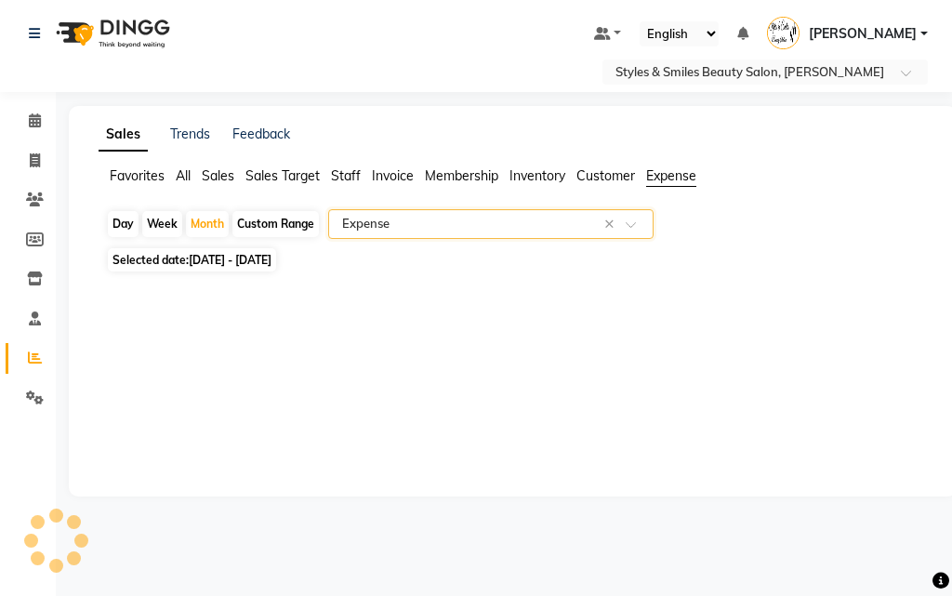
select select "full_report"
select select "csv"
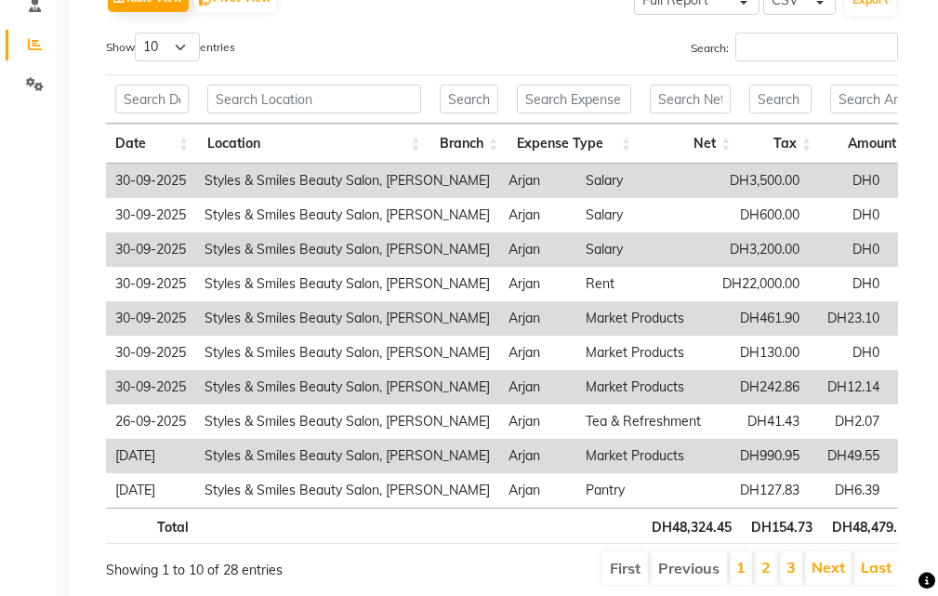
scroll to position [393, 0]
